Goal: Task Accomplishment & Management: Manage account settings

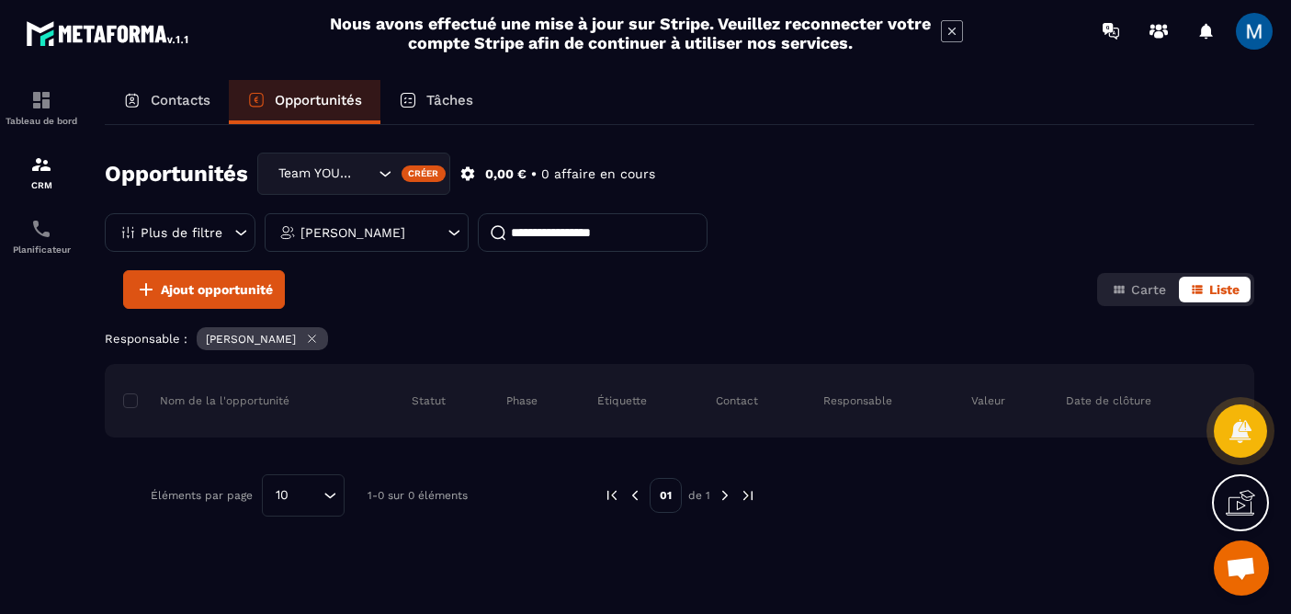
click at [387, 178] on icon "Search for option" at bounding box center [385, 173] width 18 height 18
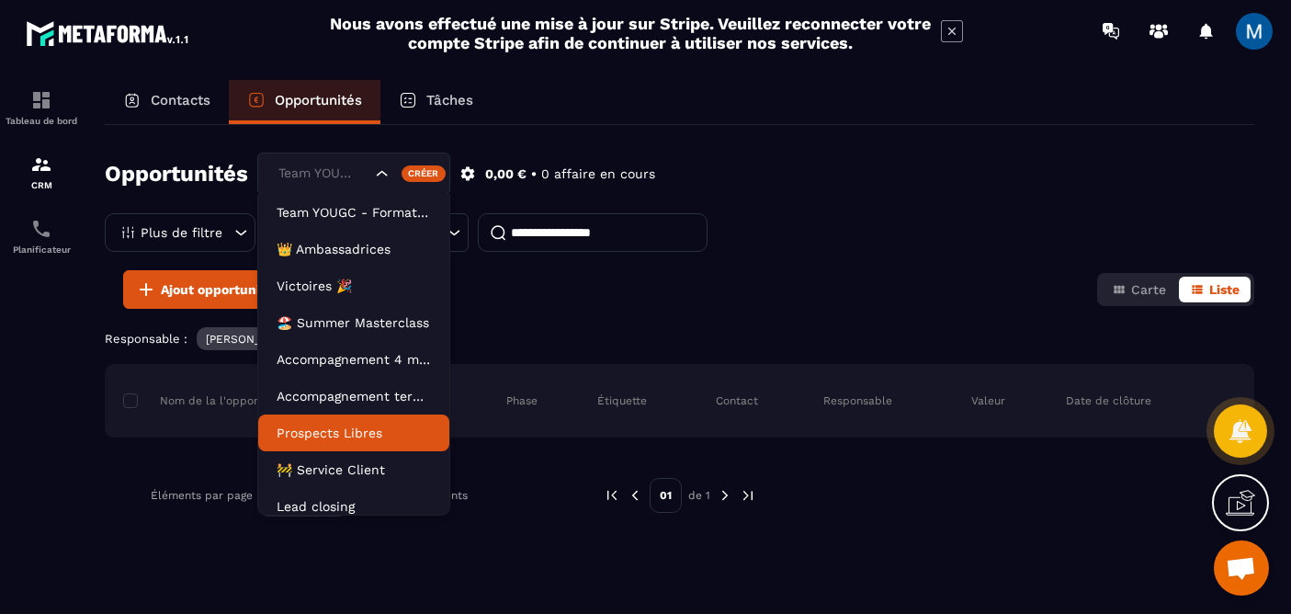
scroll to position [47, 0]
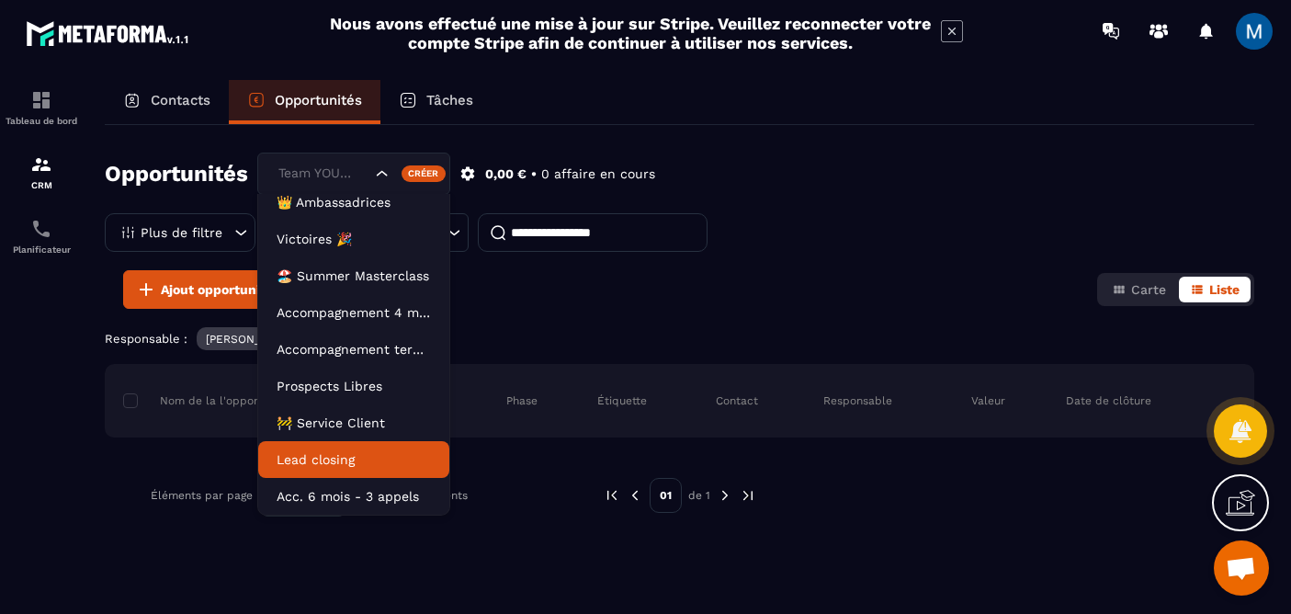
click at [338, 452] on p "Lead closing" at bounding box center [354, 459] width 154 height 18
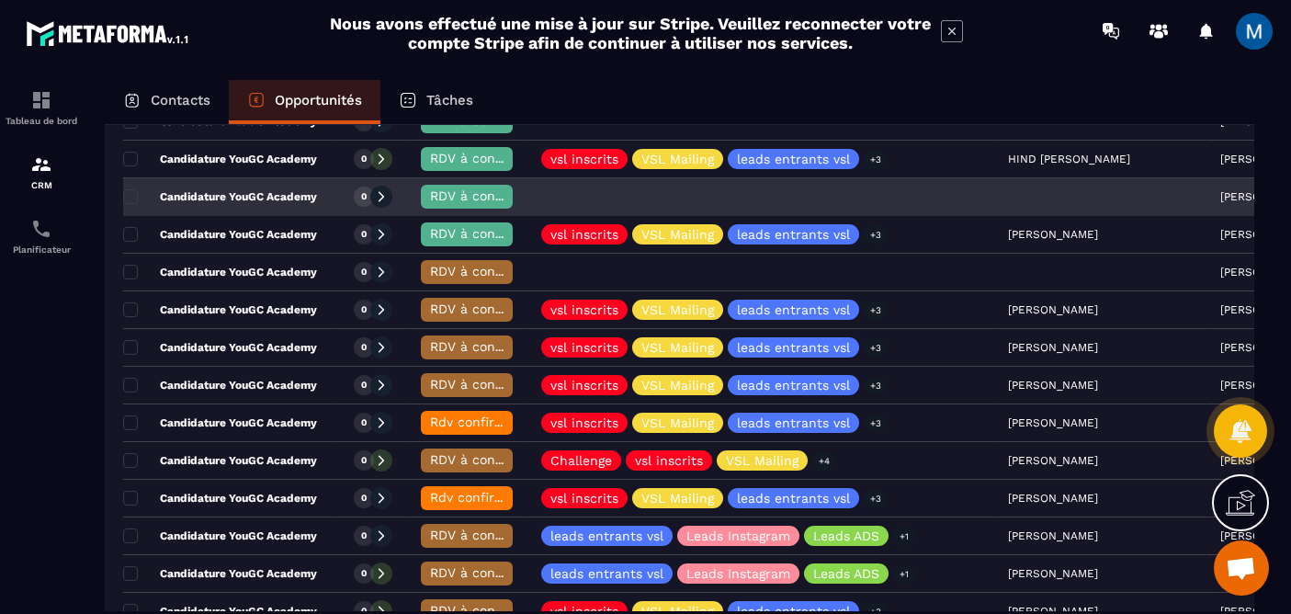
scroll to position [398, 0]
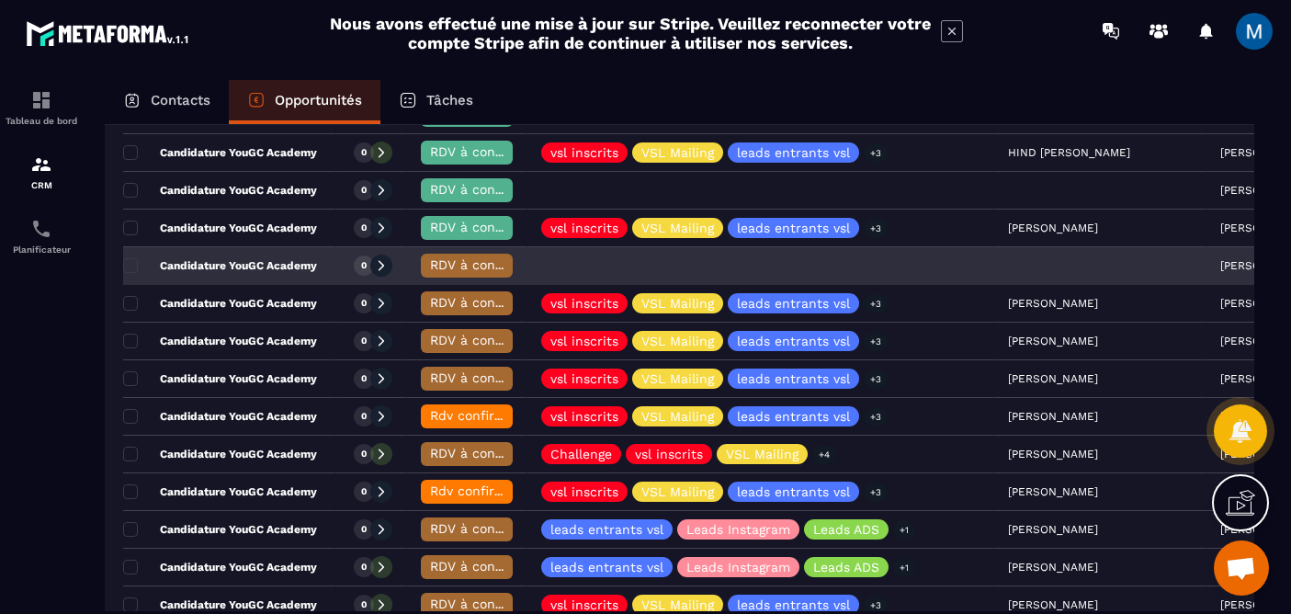
click at [482, 268] on span "RDV à conf. A RAPPELER" at bounding box center [507, 264] width 154 height 15
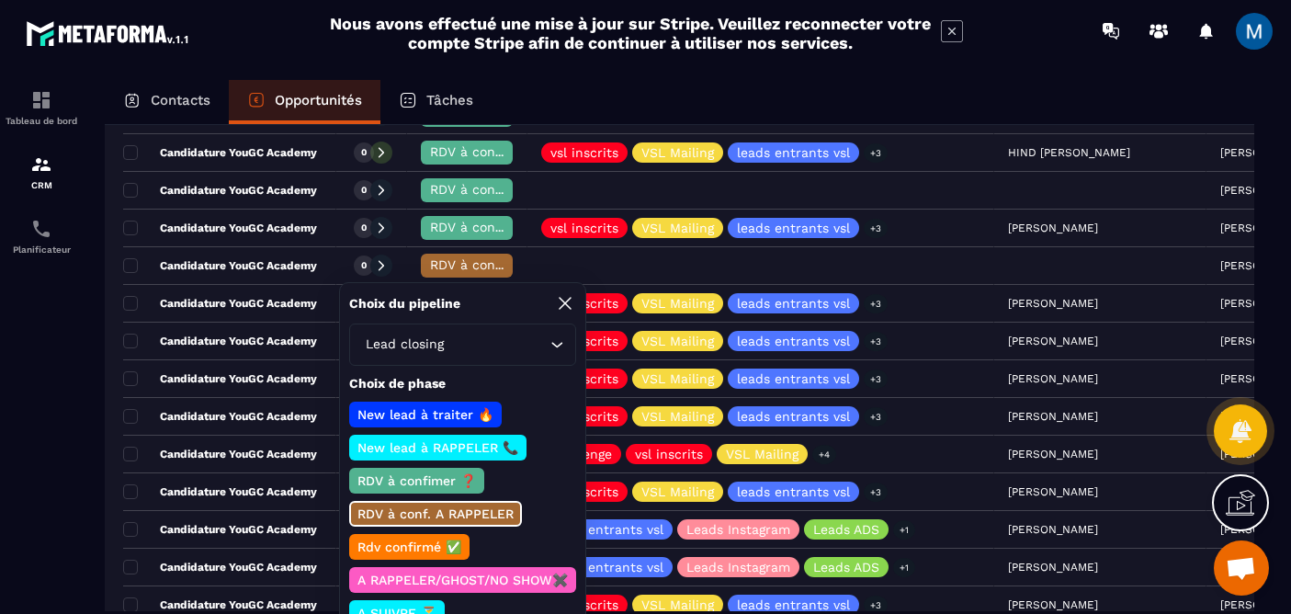
scroll to position [129, 0]
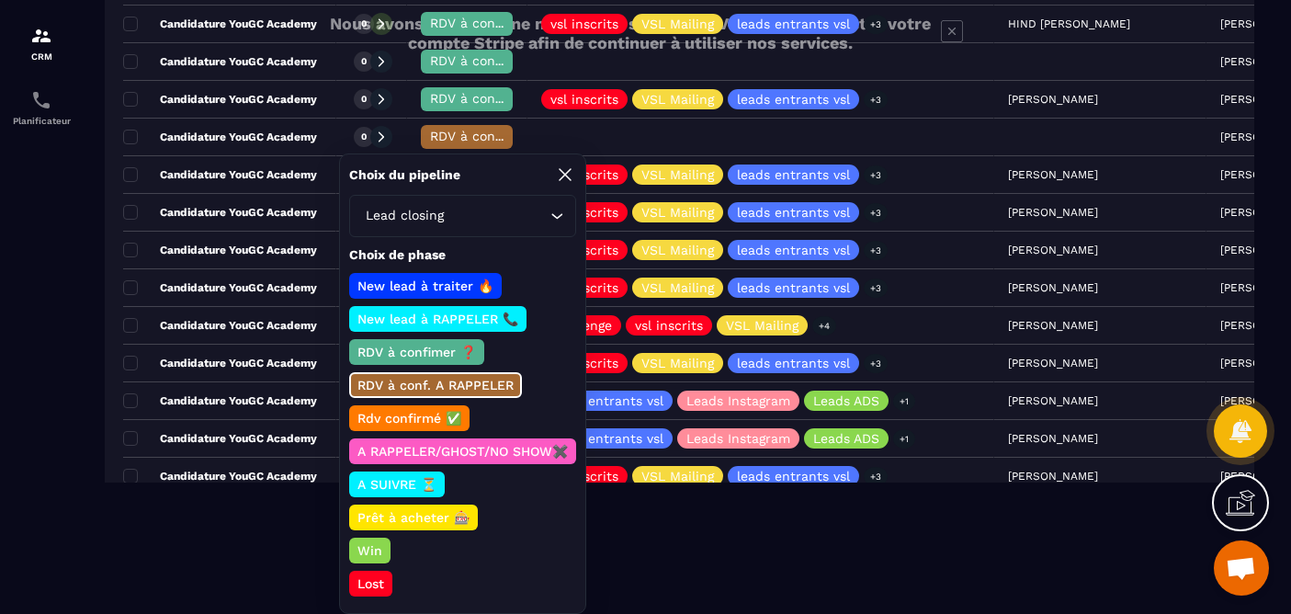
click at [378, 587] on p "Lost" at bounding box center [371, 583] width 32 height 18
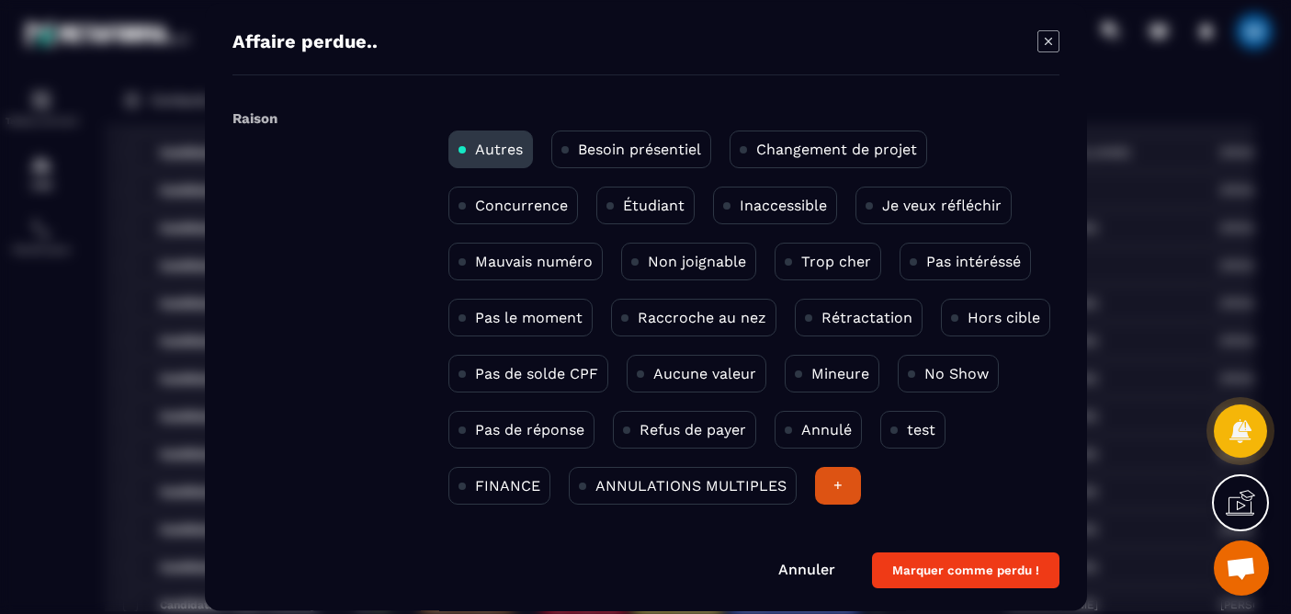
scroll to position [0, 0]
click at [827, 446] on div "Annulé" at bounding box center [818, 430] width 87 height 38
click at [961, 573] on button "Marquer comme perdu !" at bounding box center [965, 570] width 187 height 36
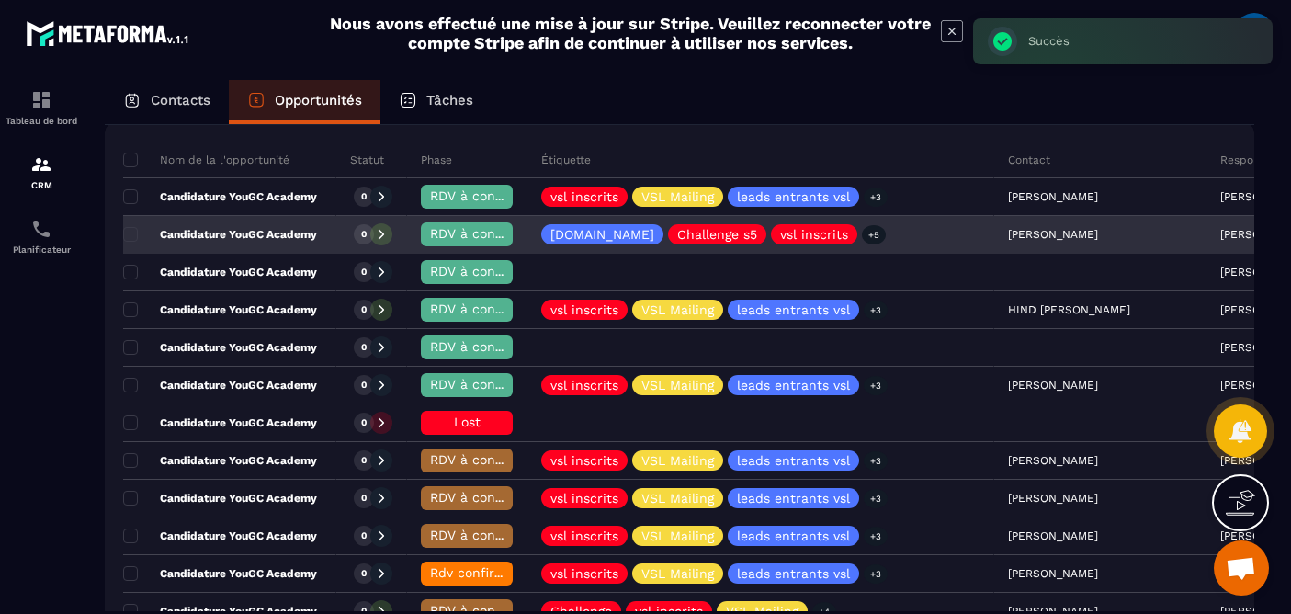
scroll to position [210, 0]
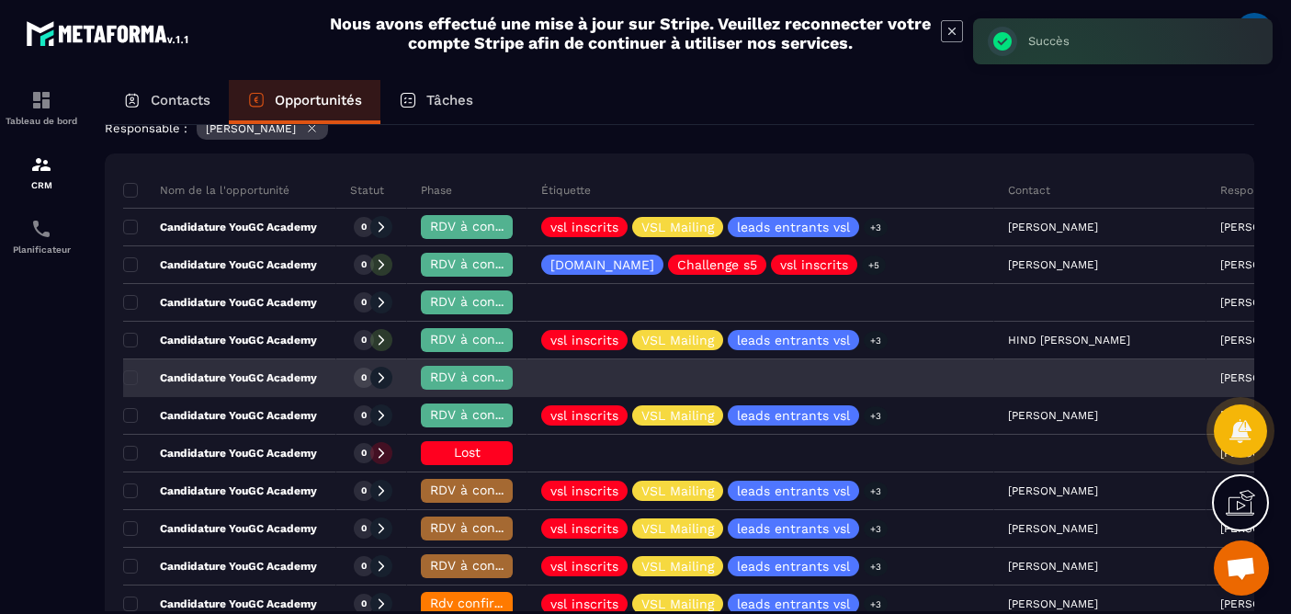
click at [443, 372] on span "RDV à confimer ❓" at bounding box center [489, 376] width 119 height 15
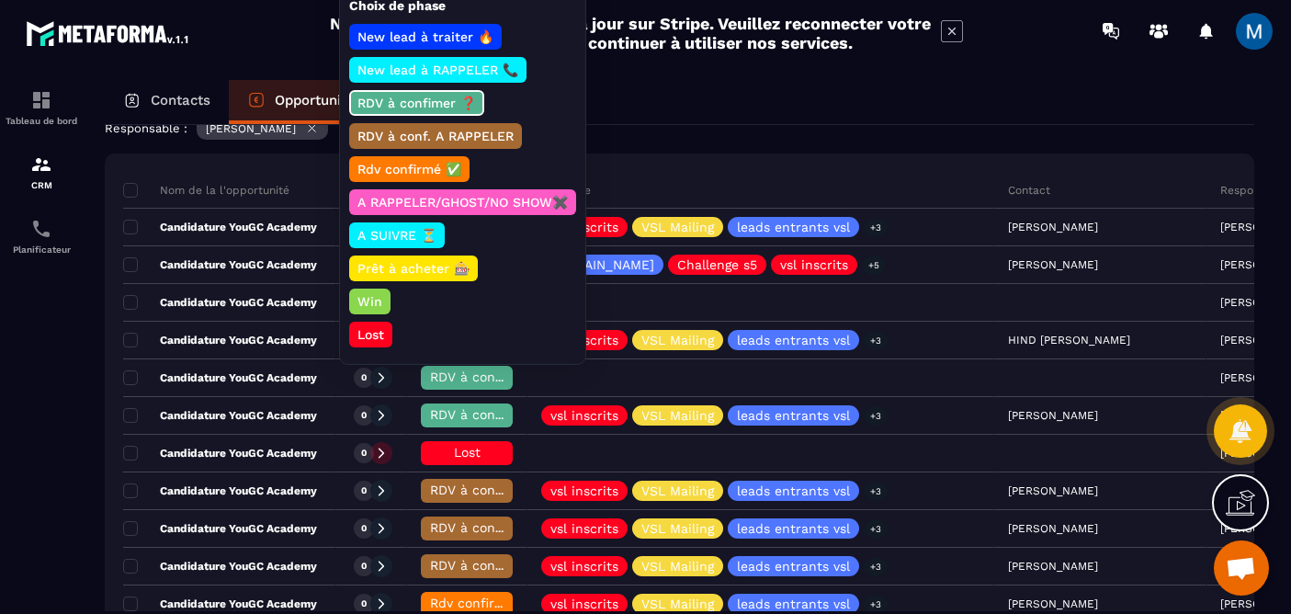
click at [373, 330] on p "Lost" at bounding box center [371, 334] width 32 height 18
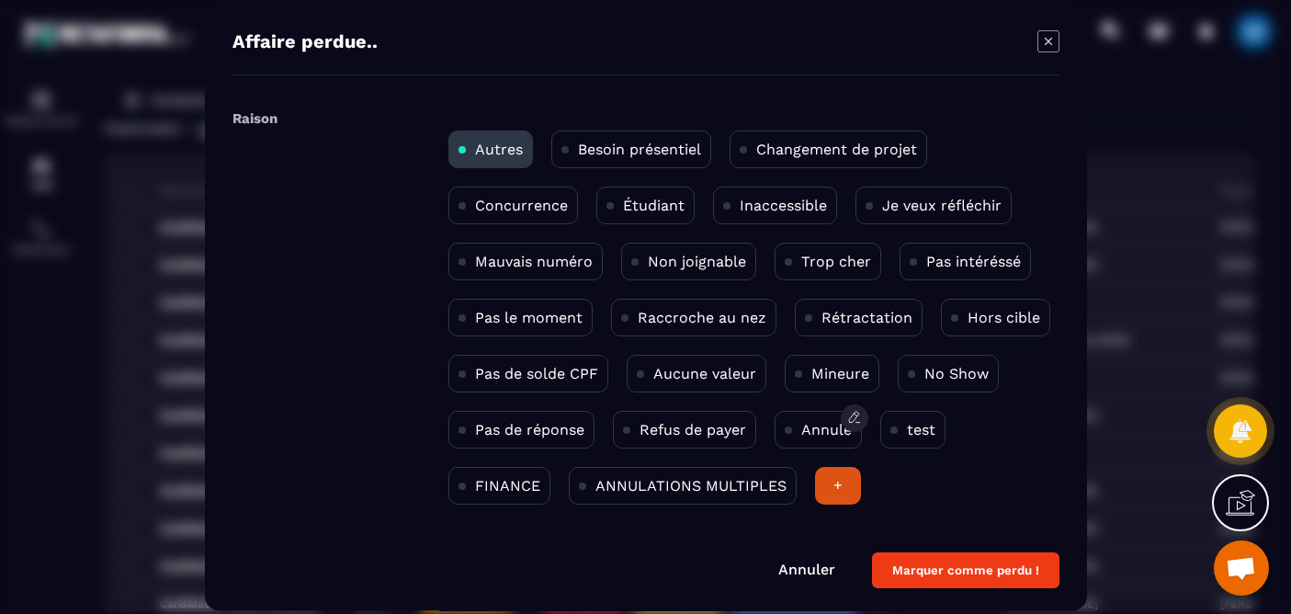
click at [835, 435] on p "Annulé" at bounding box center [826, 429] width 51 height 17
click at [948, 581] on button "Marquer comme perdu !" at bounding box center [965, 570] width 187 height 36
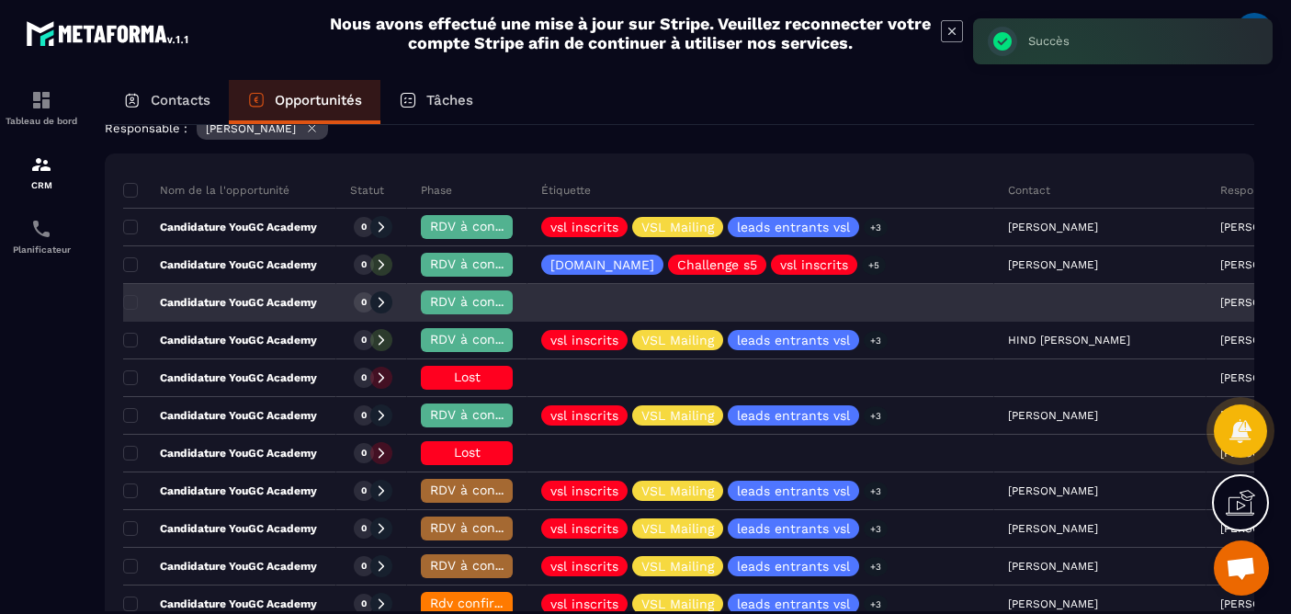
click at [446, 305] on span "RDV à confimer ❓" at bounding box center [489, 301] width 119 height 15
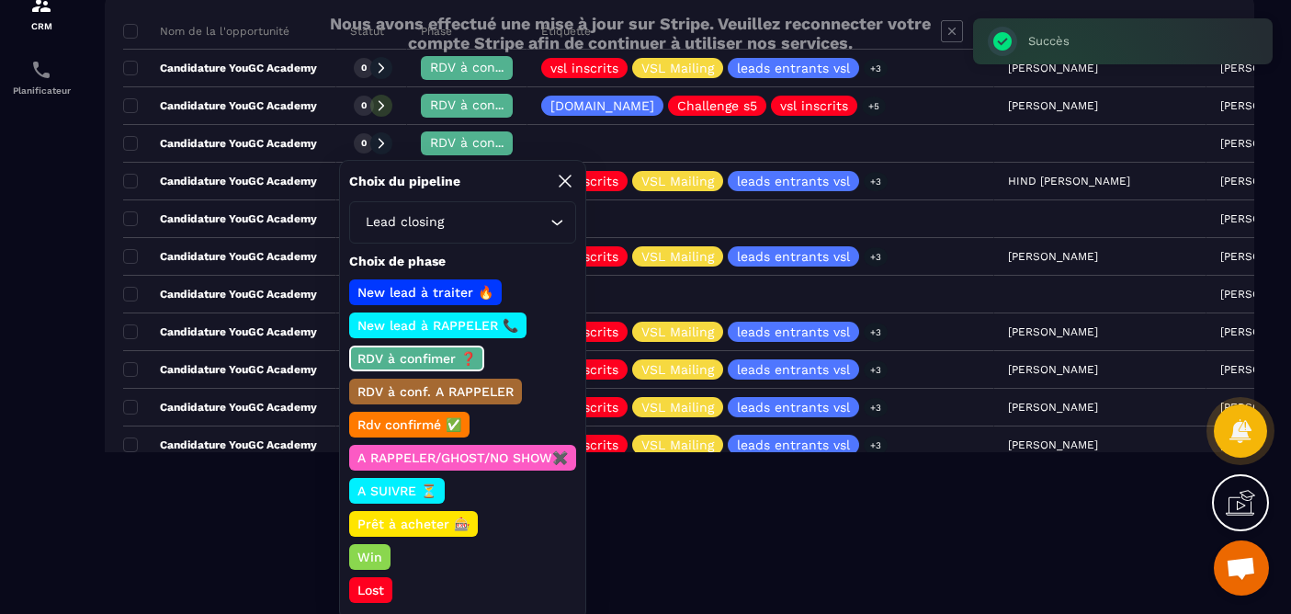
scroll to position [165, 0]
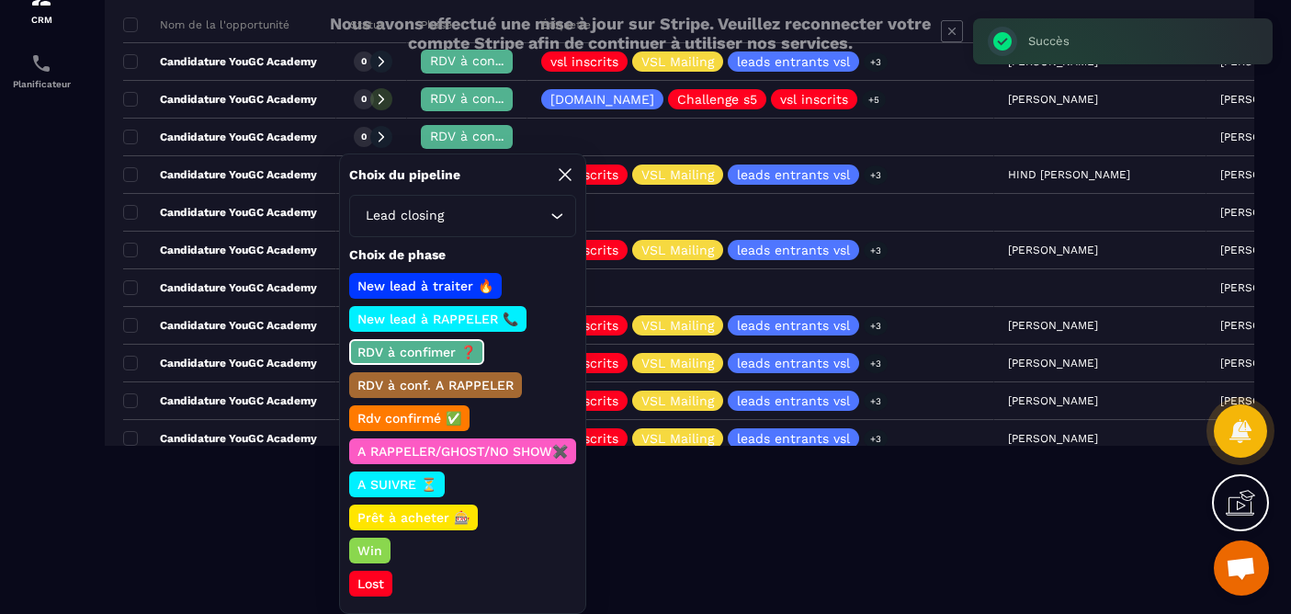
click at [371, 586] on p "Lost" at bounding box center [371, 583] width 32 height 18
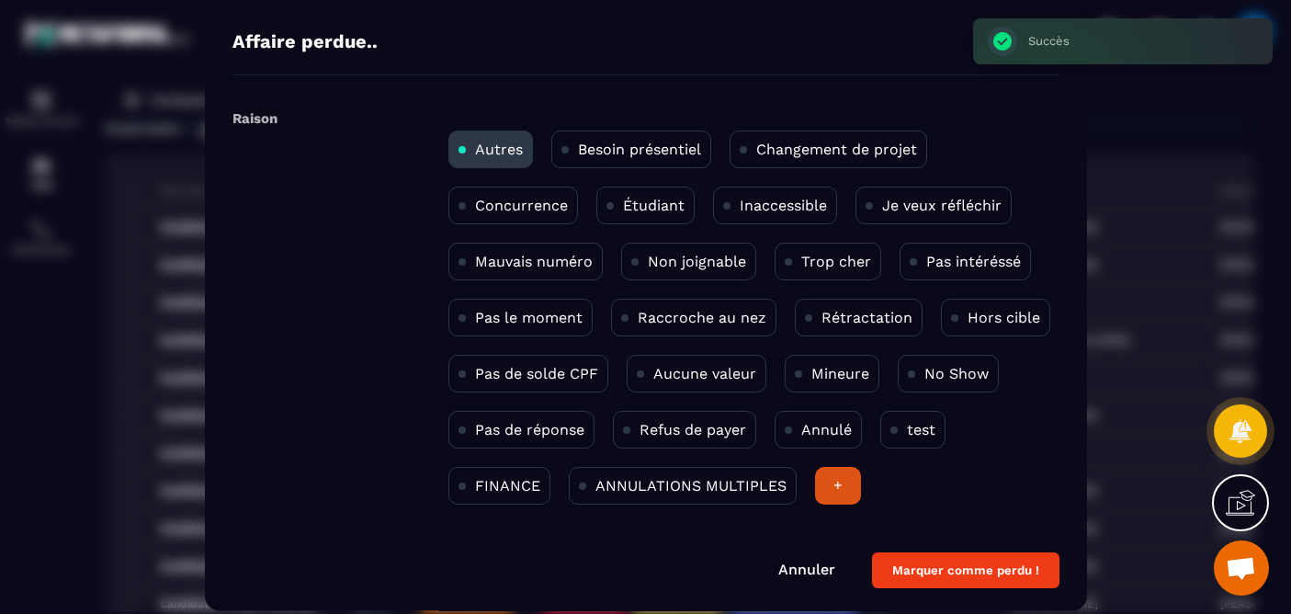
scroll to position [0, 0]
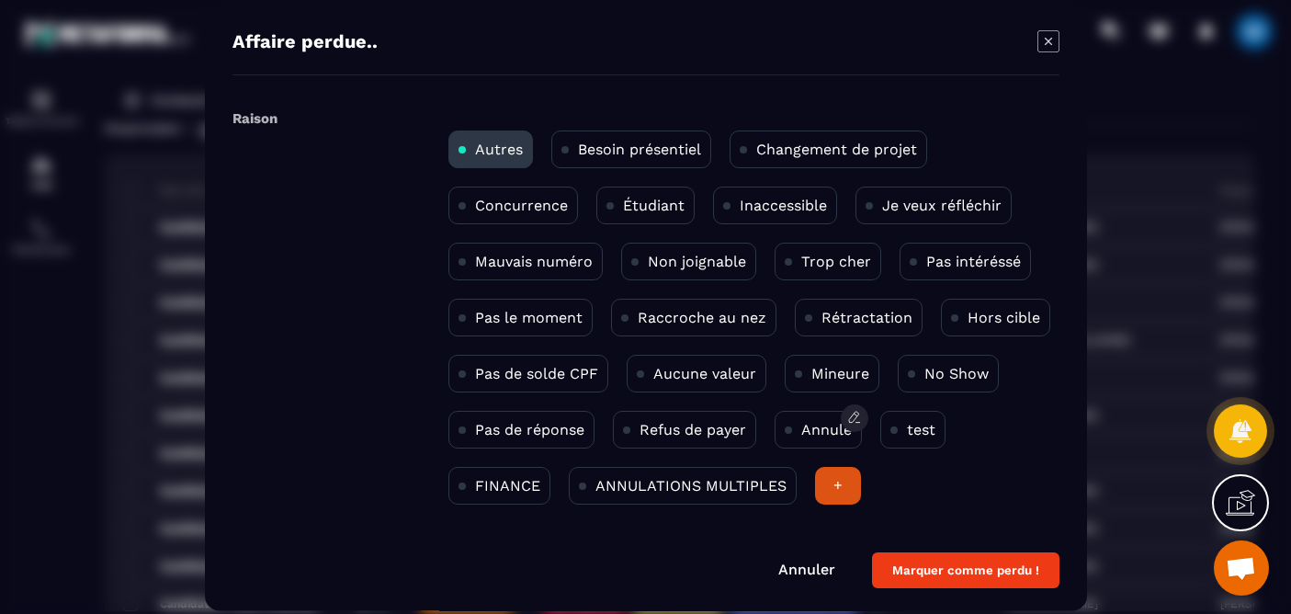
click at [811, 425] on p "Annulé" at bounding box center [826, 429] width 51 height 17
click at [962, 558] on button "Marquer comme perdu !" at bounding box center [965, 570] width 187 height 36
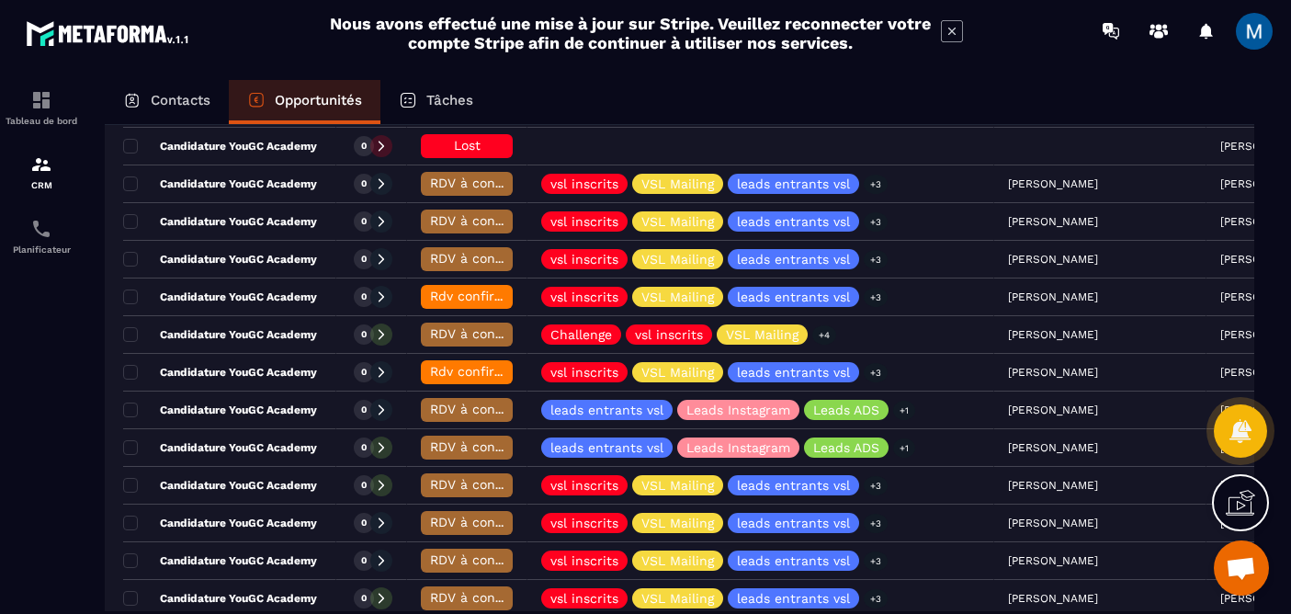
scroll to position [566, 0]
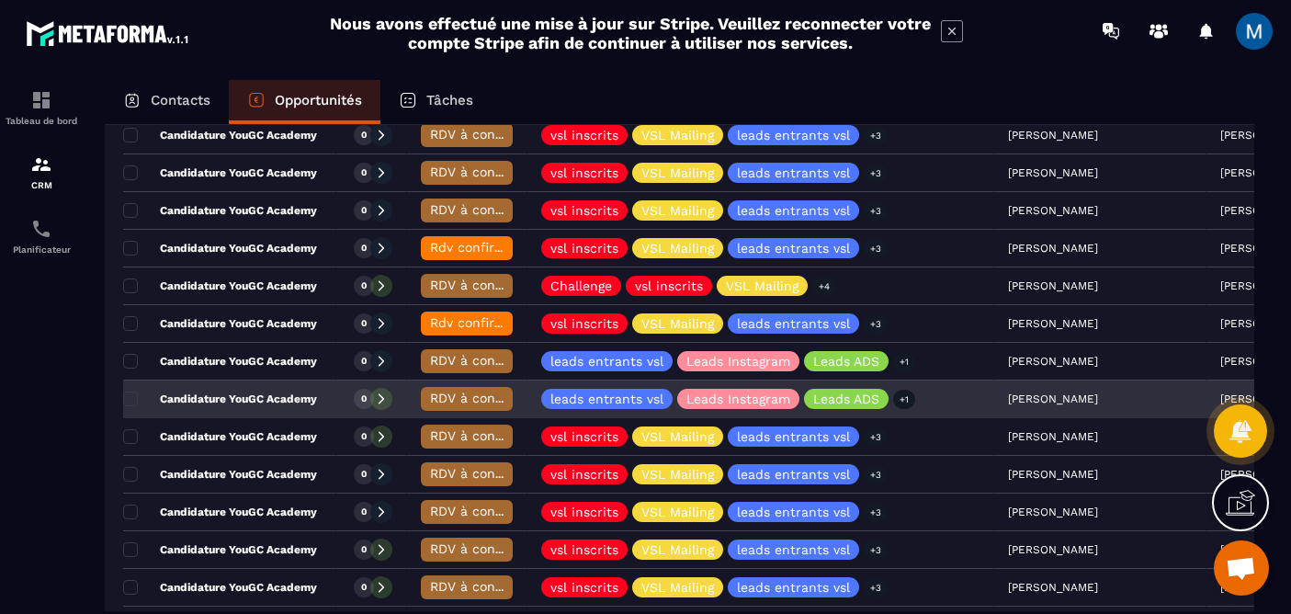
click at [308, 406] on div "Candidature YouGC Academy" at bounding box center [229, 399] width 213 height 37
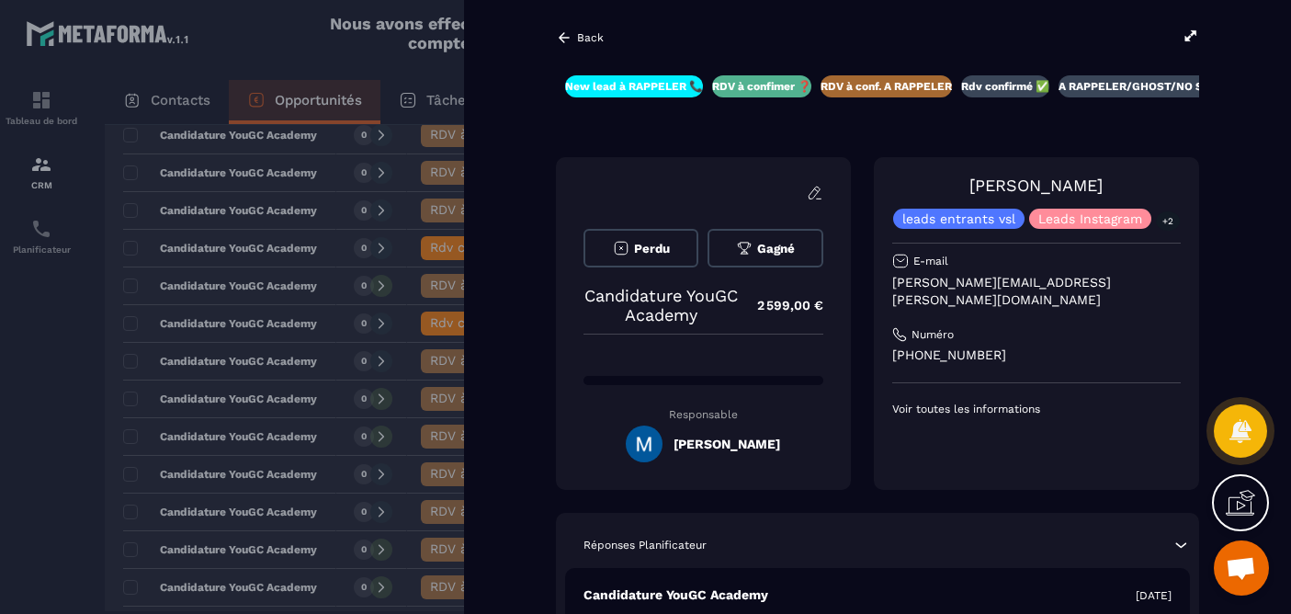
scroll to position [0, 118]
